Goal: Transaction & Acquisition: Purchase product/service

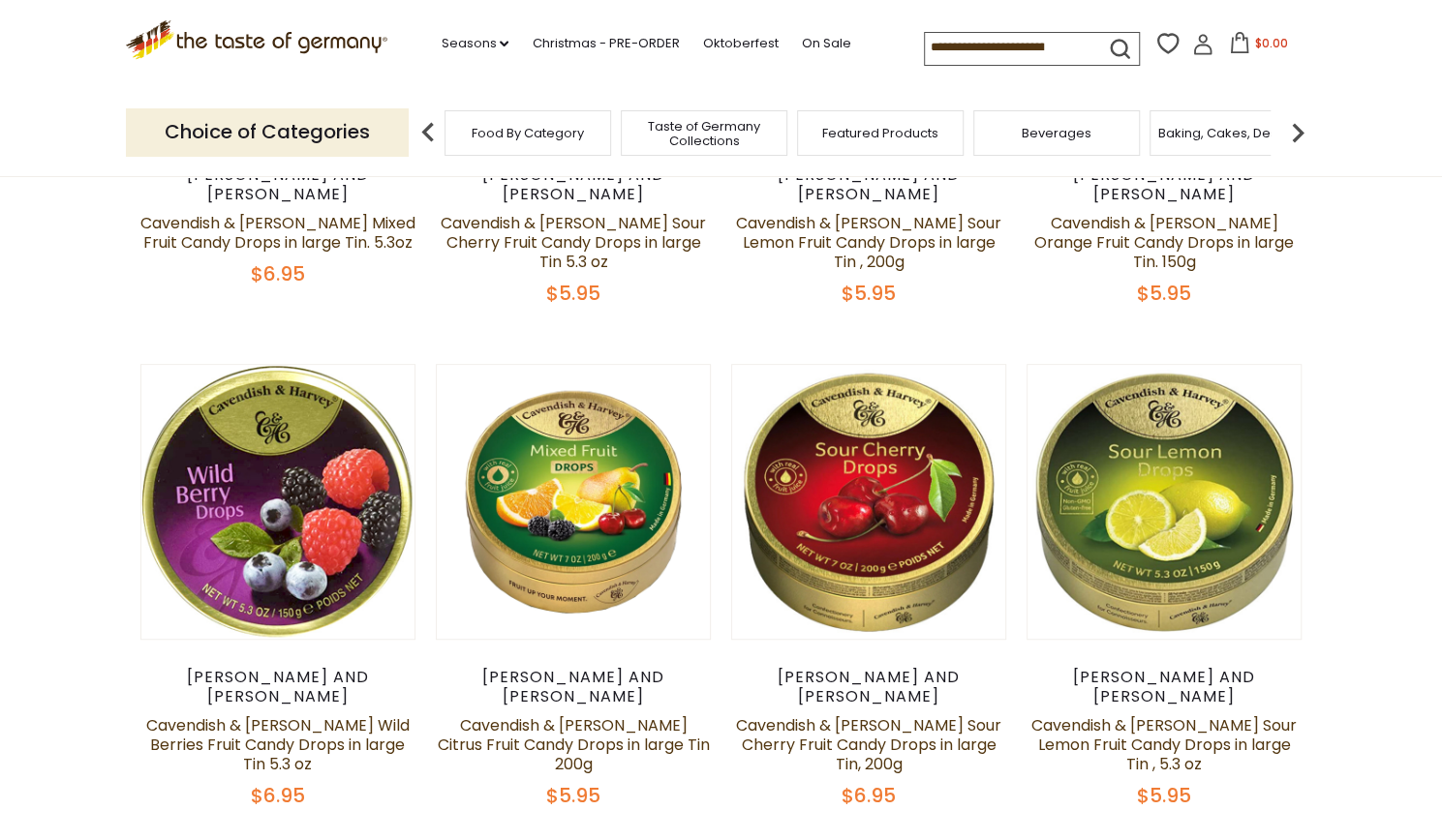
scroll to position [482, 0]
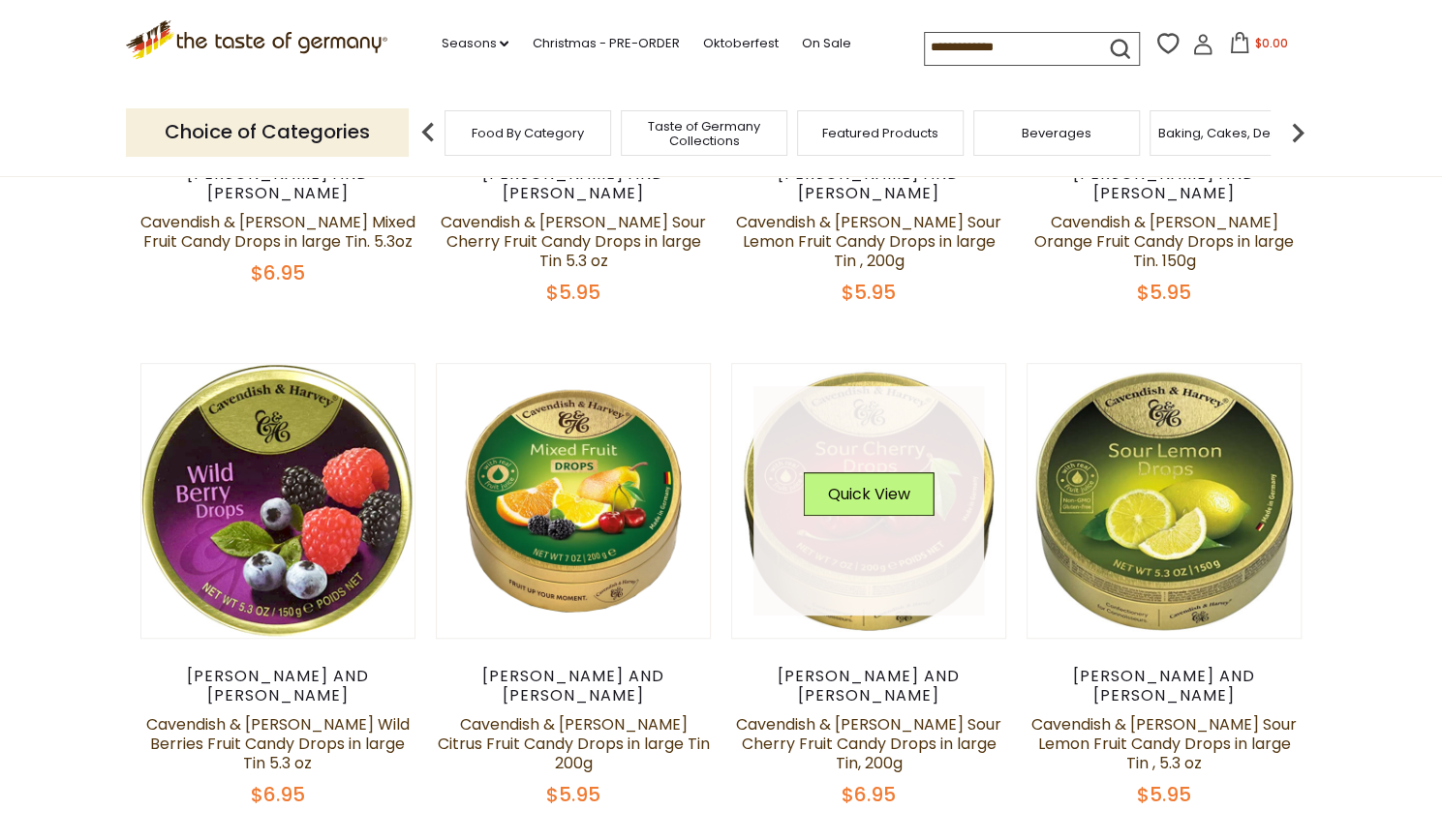
click at [934, 585] on link at bounding box center [869, 502] width 231 height 231
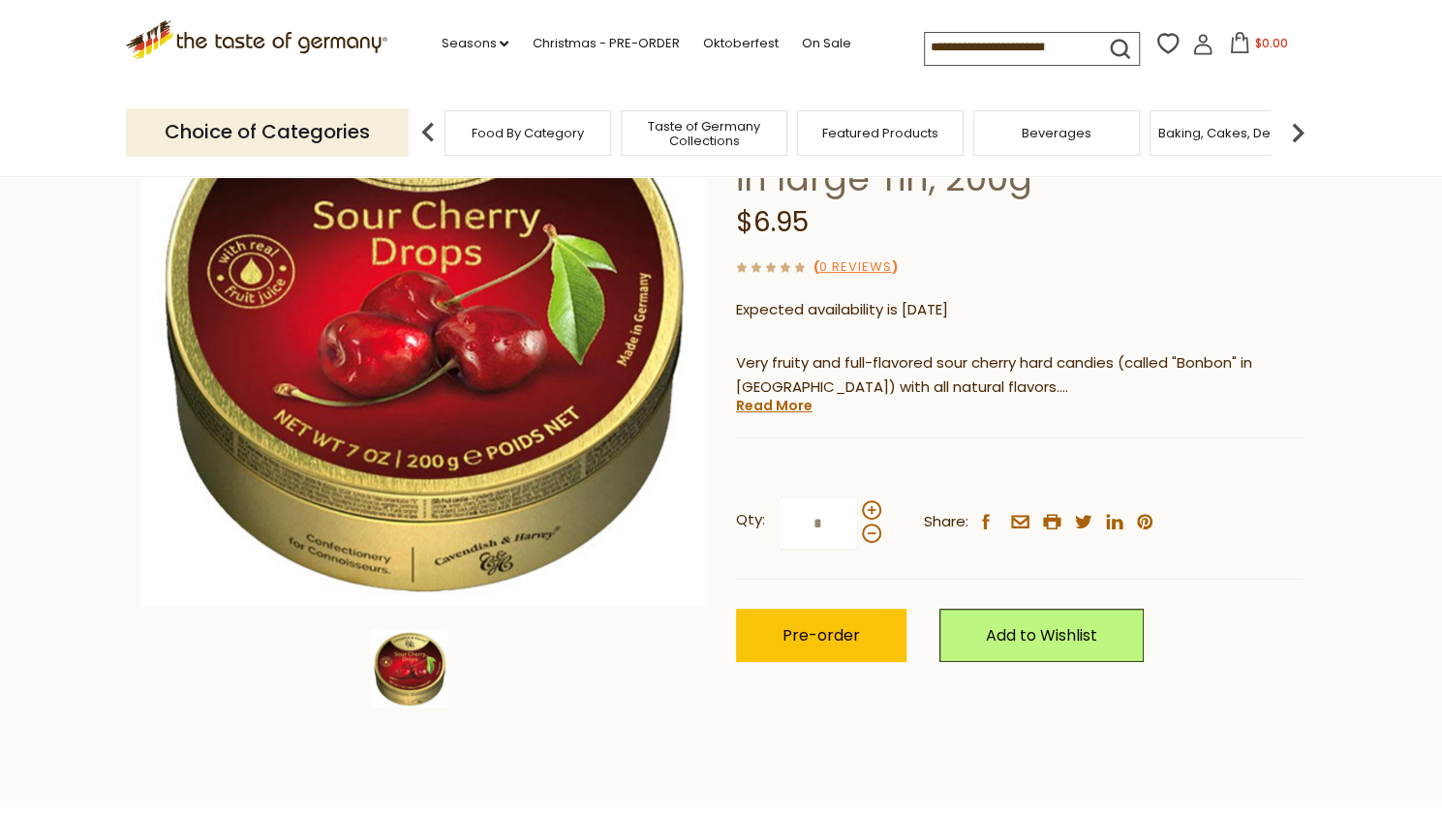
scroll to position [239, 0]
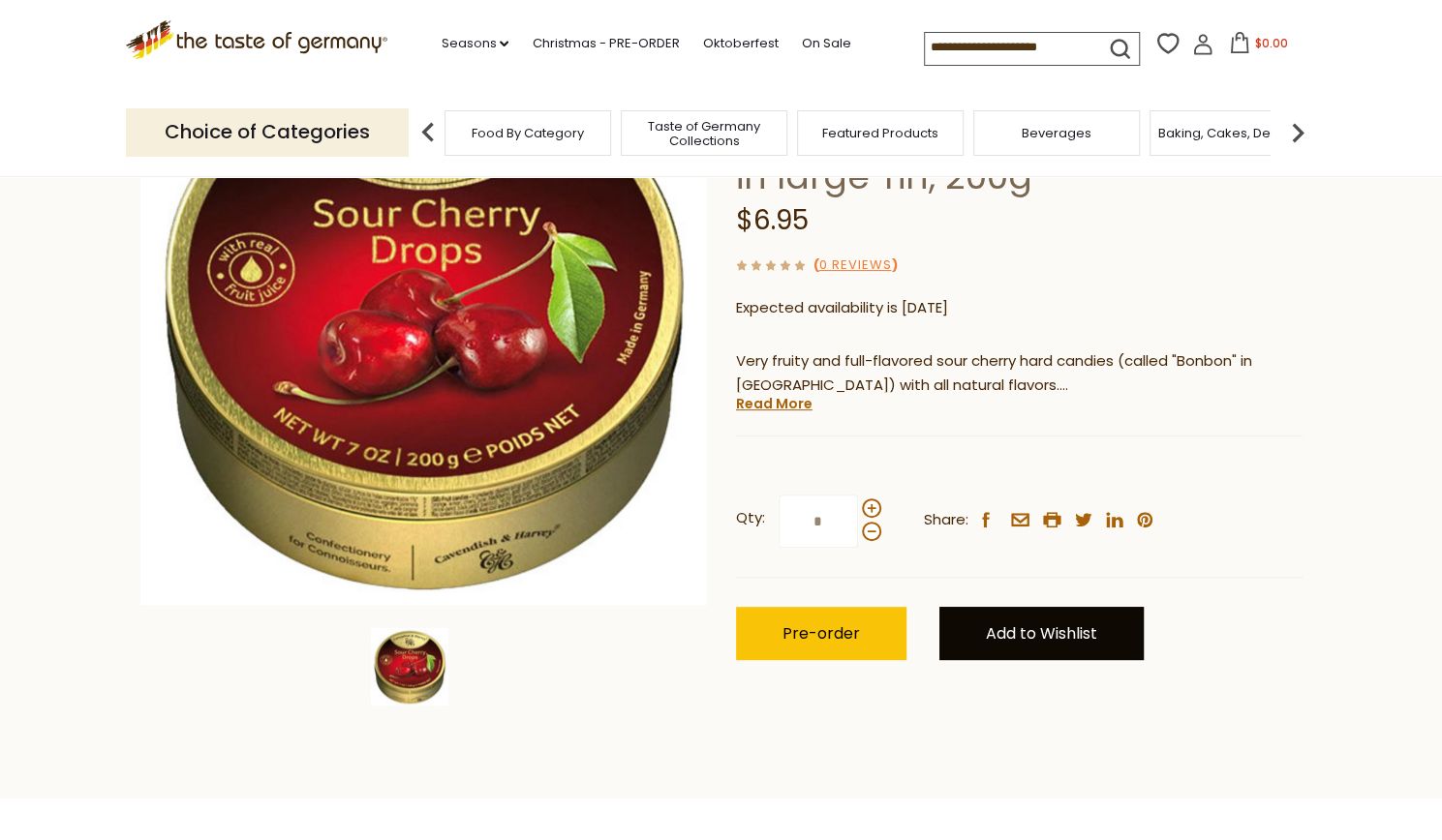
click at [1056, 637] on link "Add to Wishlist" at bounding box center [1041, 634] width 204 height 53
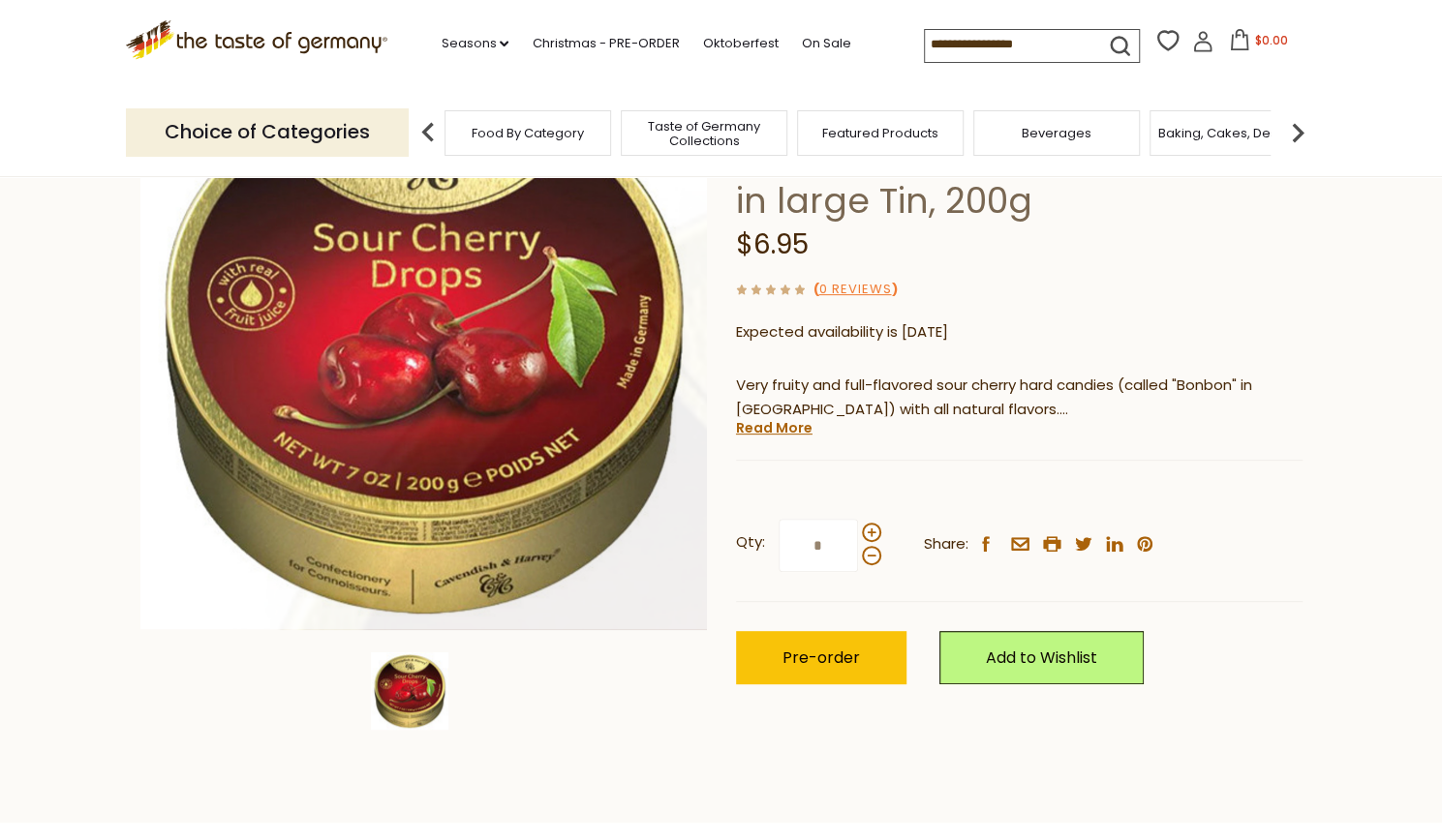
scroll to position [239, 0]
